Goal: Communication & Community: Answer question/provide support

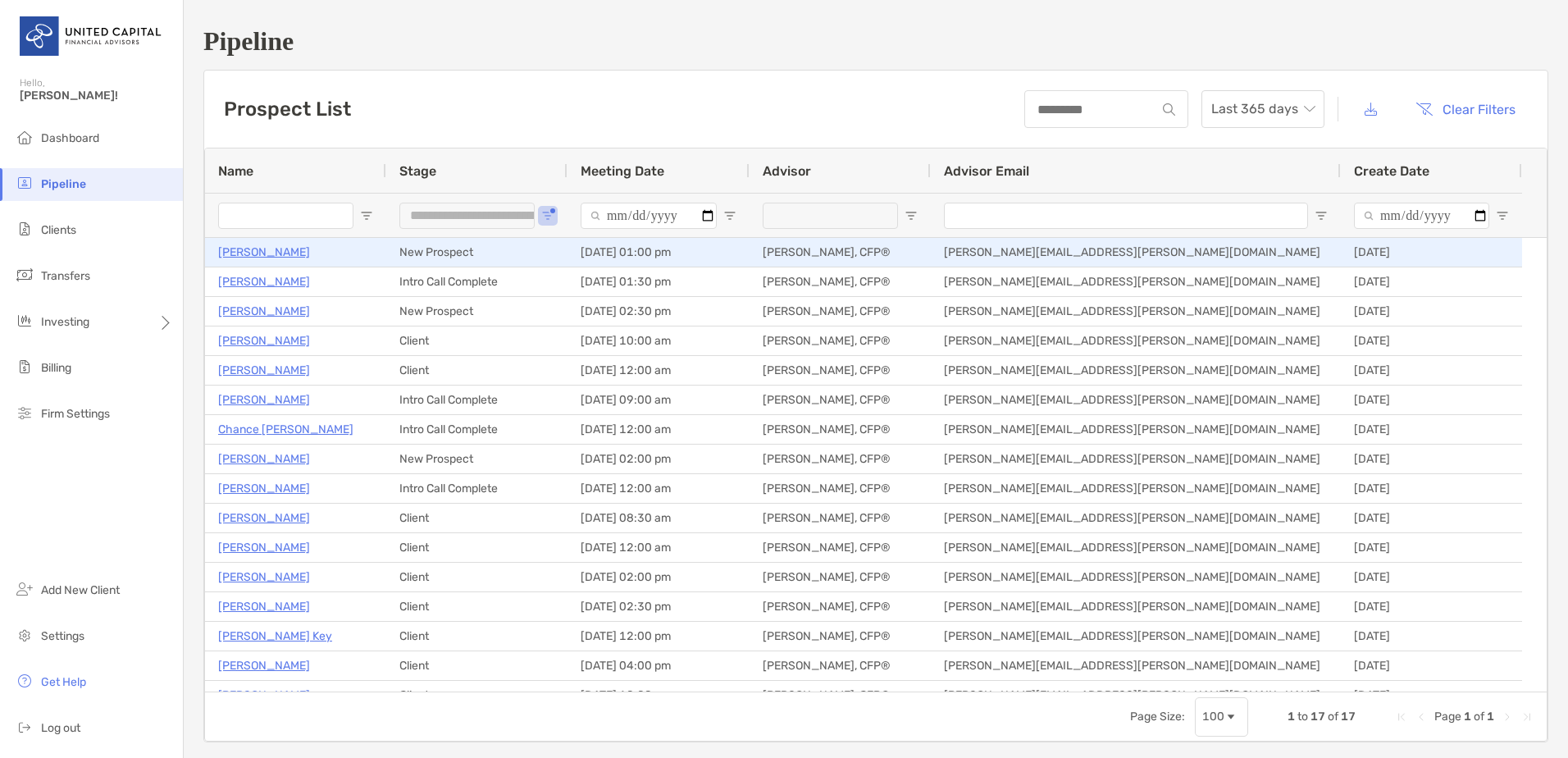
click at [256, 256] on p "[PERSON_NAME]" at bounding box center [263, 251] width 92 height 21
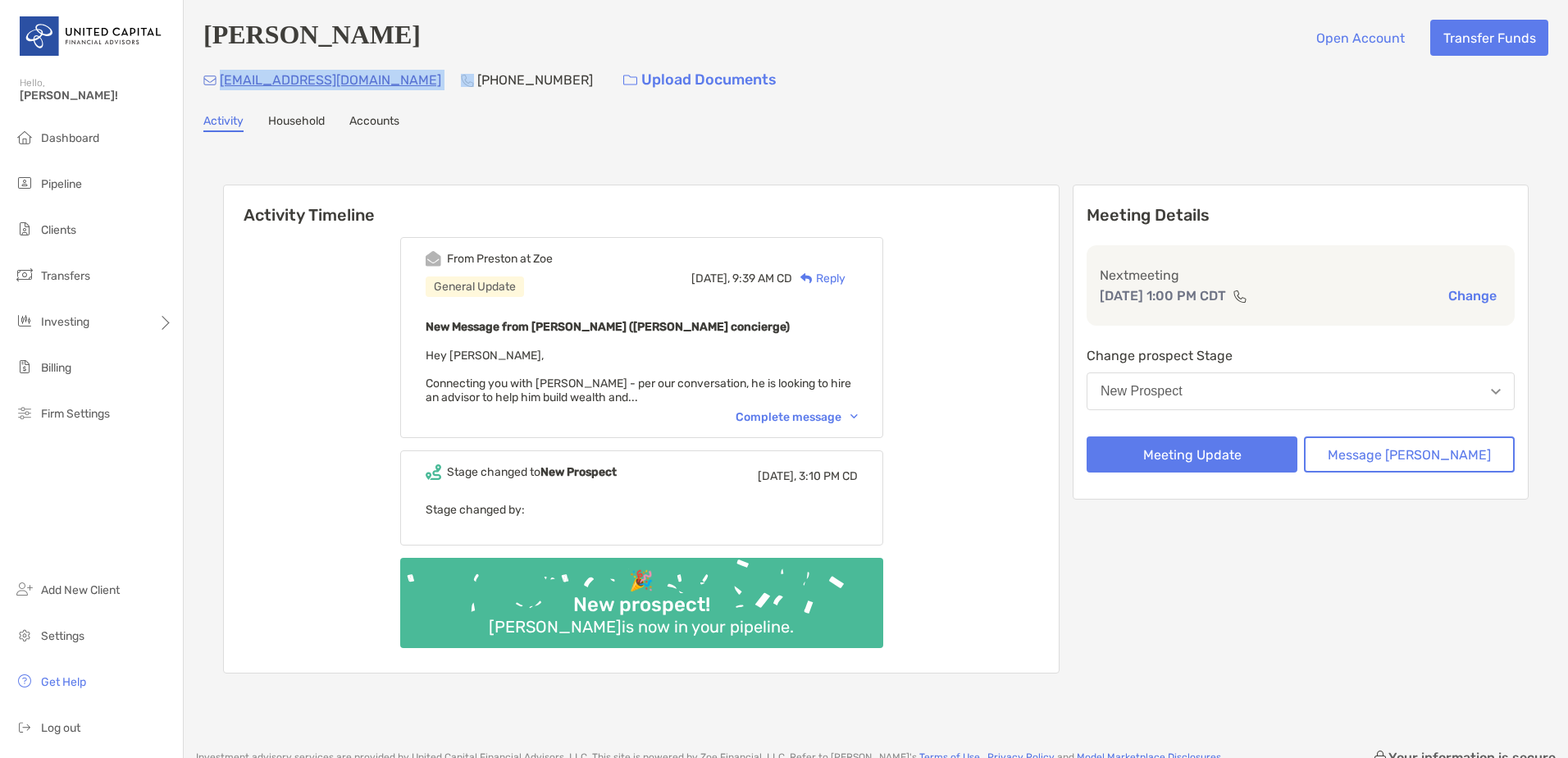
drag, startPoint x: 367, startPoint y: 85, endPoint x: 221, endPoint y: 84, distance: 146.0
click at [221, 84] on div "[EMAIL_ADDRESS][DOMAIN_NAME] [PHONE_NUMBER] Upload Documents" at bounding box center [875, 80] width 1344 height 35
copy p "[EMAIL_ADDRESS][DOMAIN_NAME]"
click at [1427, 448] on button "Message [PERSON_NAME]" at bounding box center [1409, 454] width 211 height 36
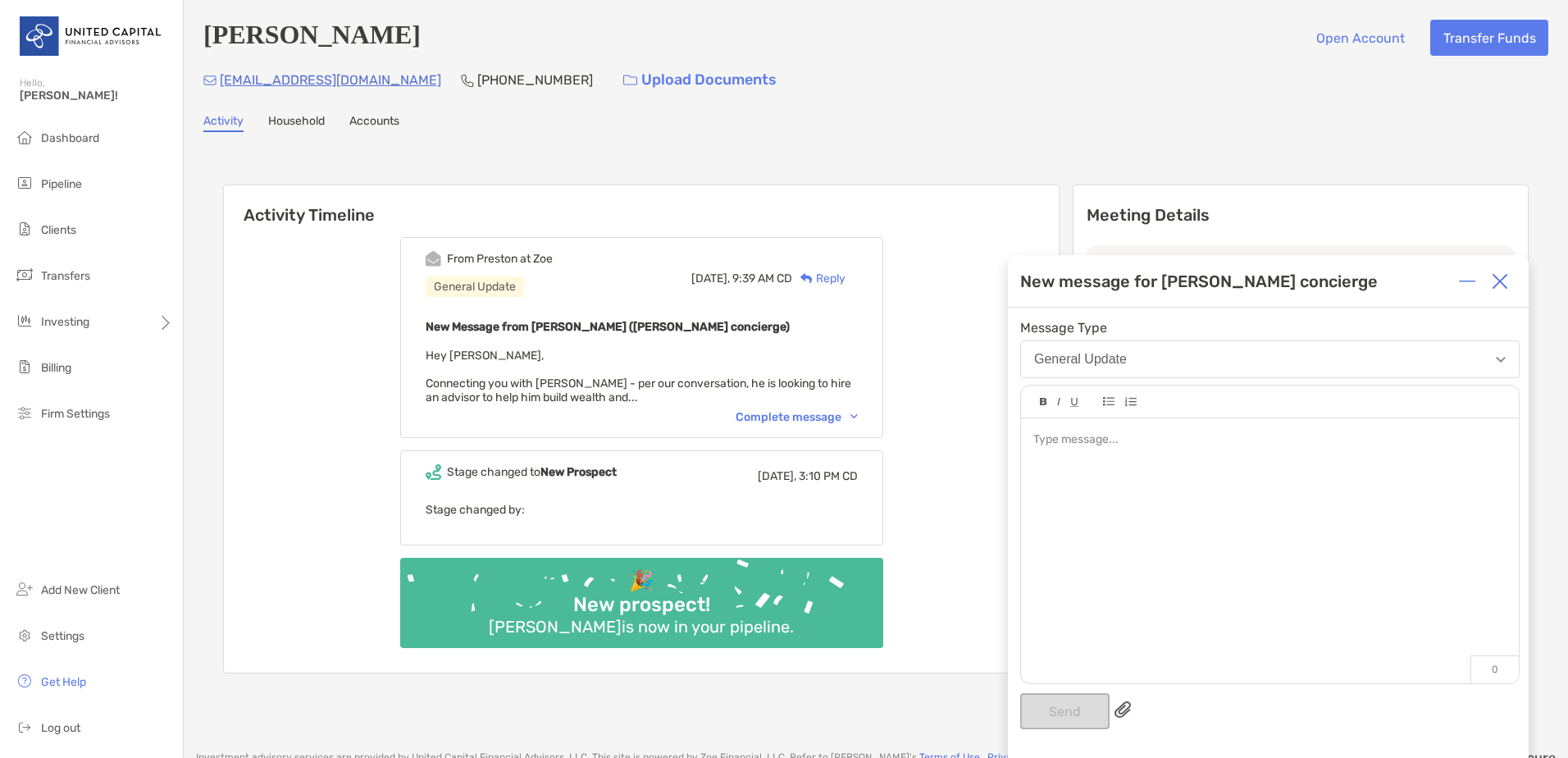
click at [1348, 451] on div at bounding box center [1269, 542] width 498 height 248
click at [1050, 730] on div "**********" at bounding box center [1267, 532] width 520 height 450
click at [1050, 717] on button "Send" at bounding box center [1064, 711] width 90 height 36
